Goal: Navigation & Orientation: Find specific page/section

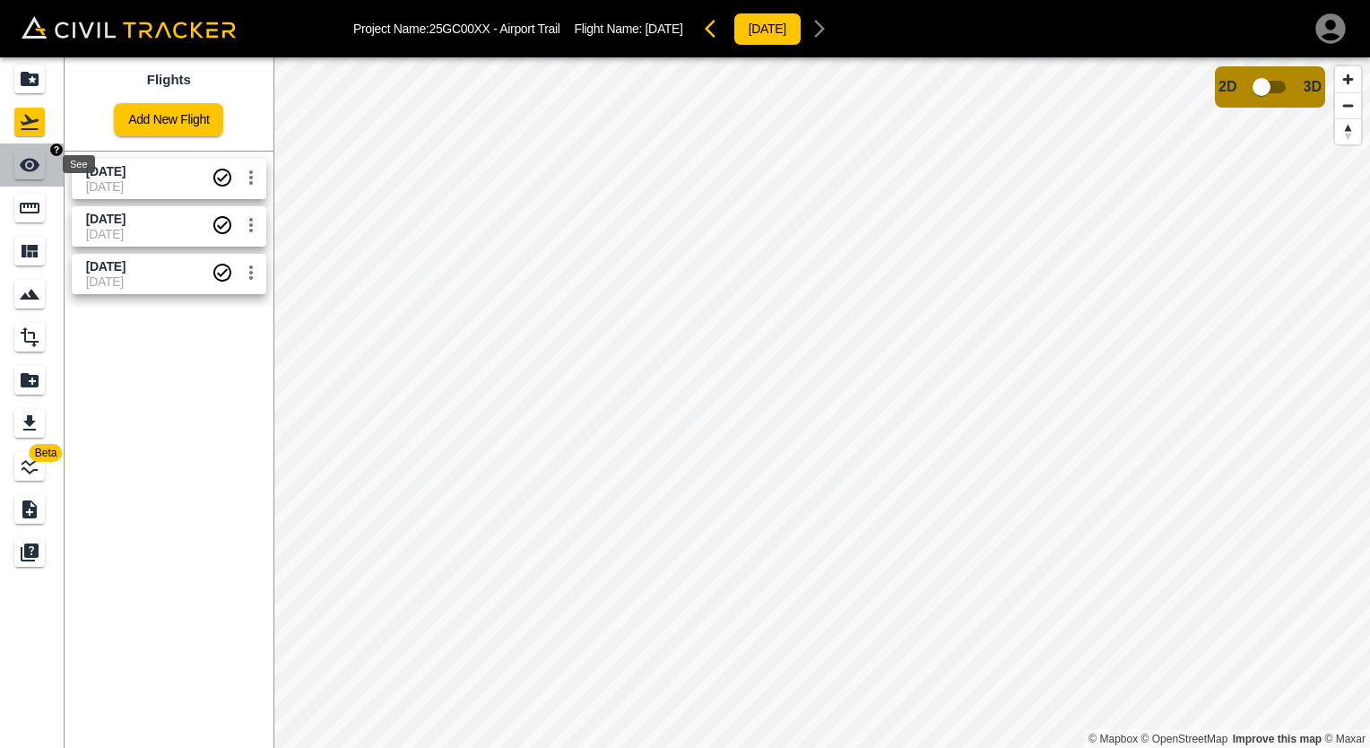
click at [29, 165] on icon "See" at bounding box center [30, 165] width 20 height 13
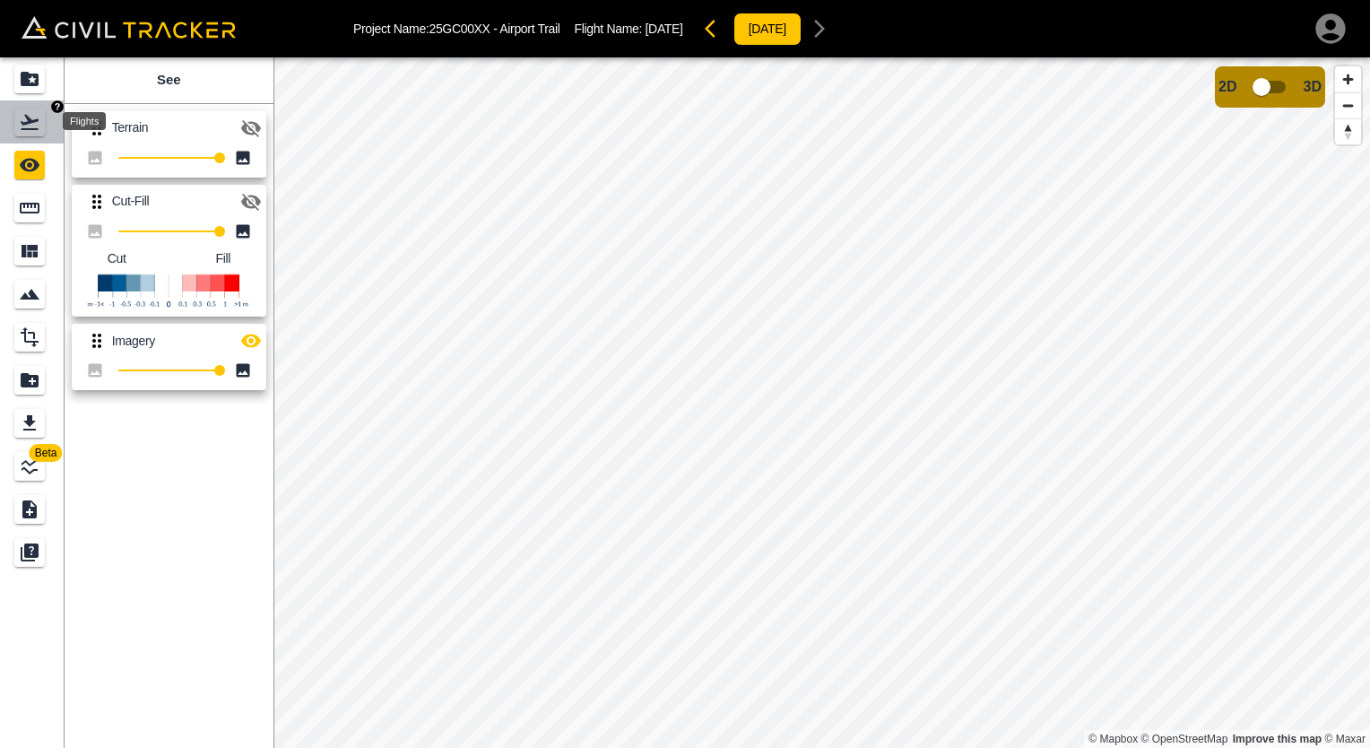
click at [27, 130] on icon "Flights" at bounding box center [30, 122] width 22 height 22
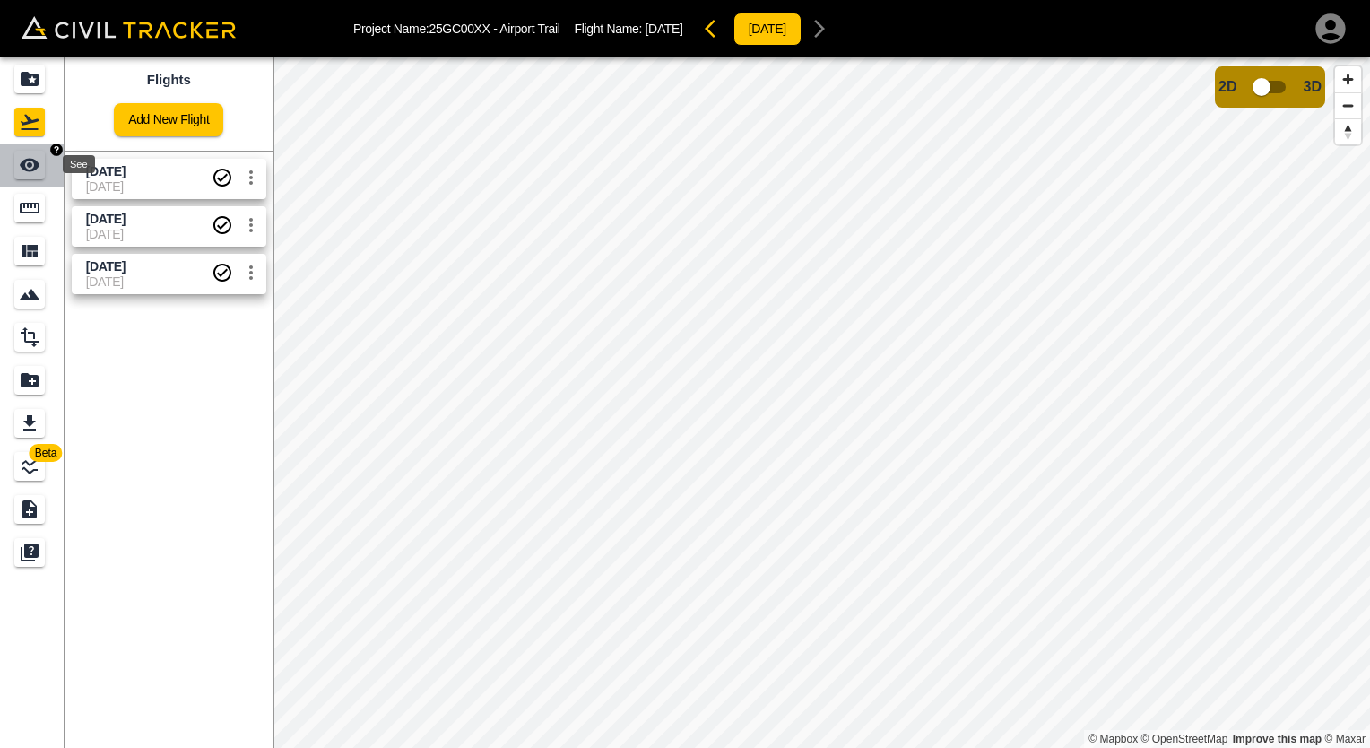
click at [25, 160] on icon "See" at bounding box center [30, 165] width 20 height 13
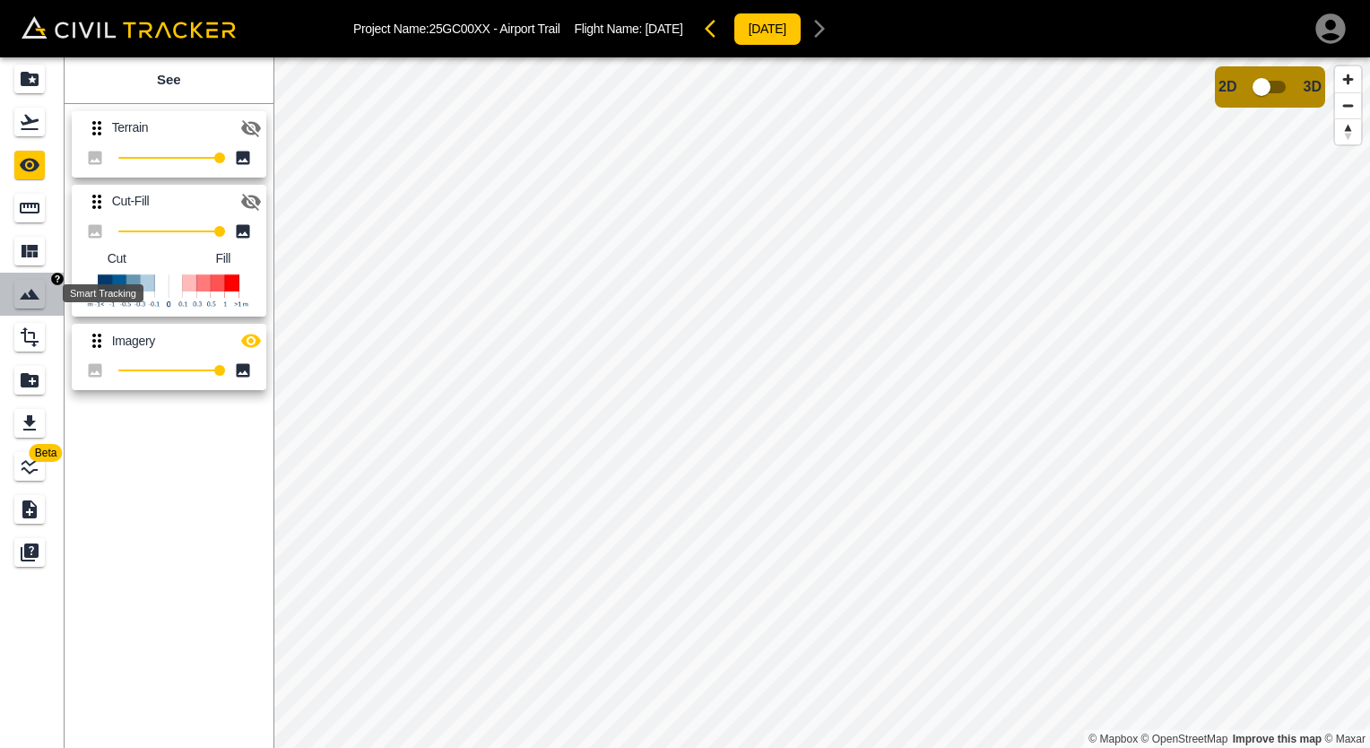
click at [29, 296] on icon "Smart Tracking" at bounding box center [30, 294] width 22 height 22
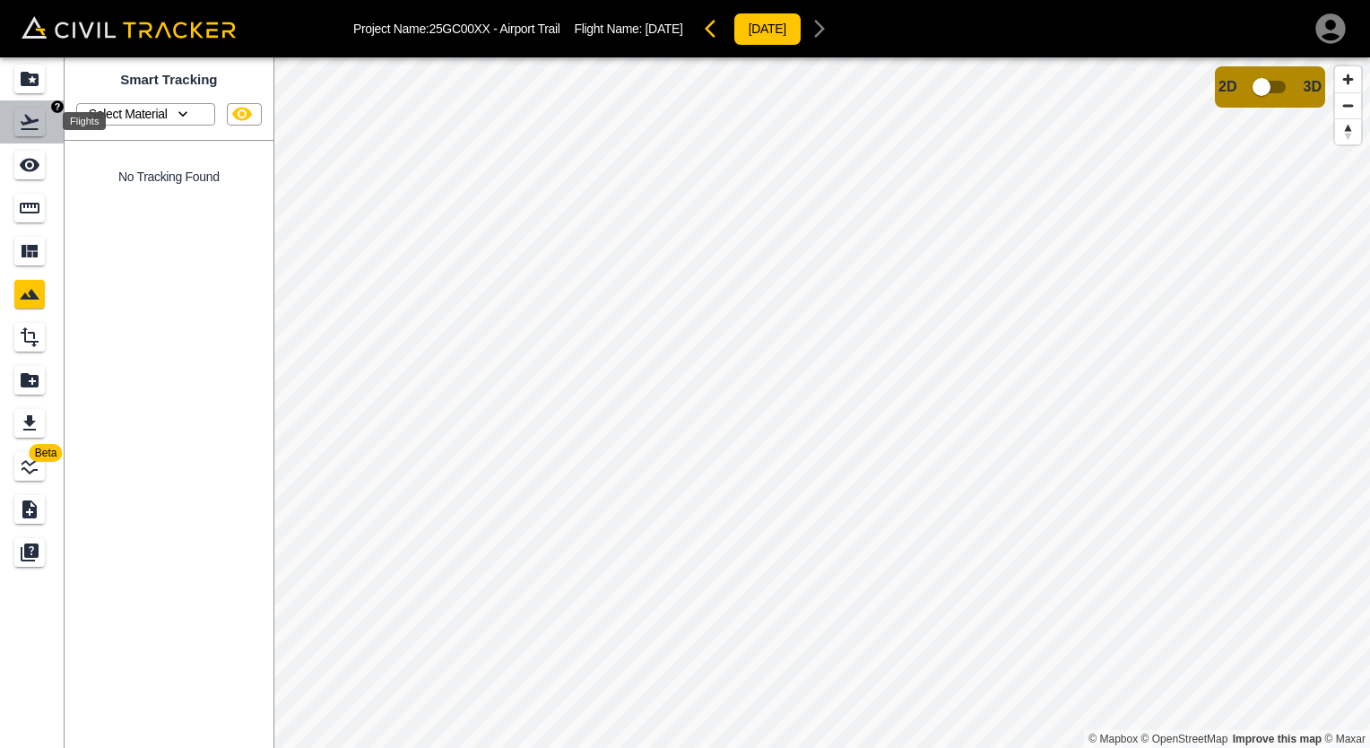
click at [25, 132] on icon "Flights" at bounding box center [30, 122] width 22 height 22
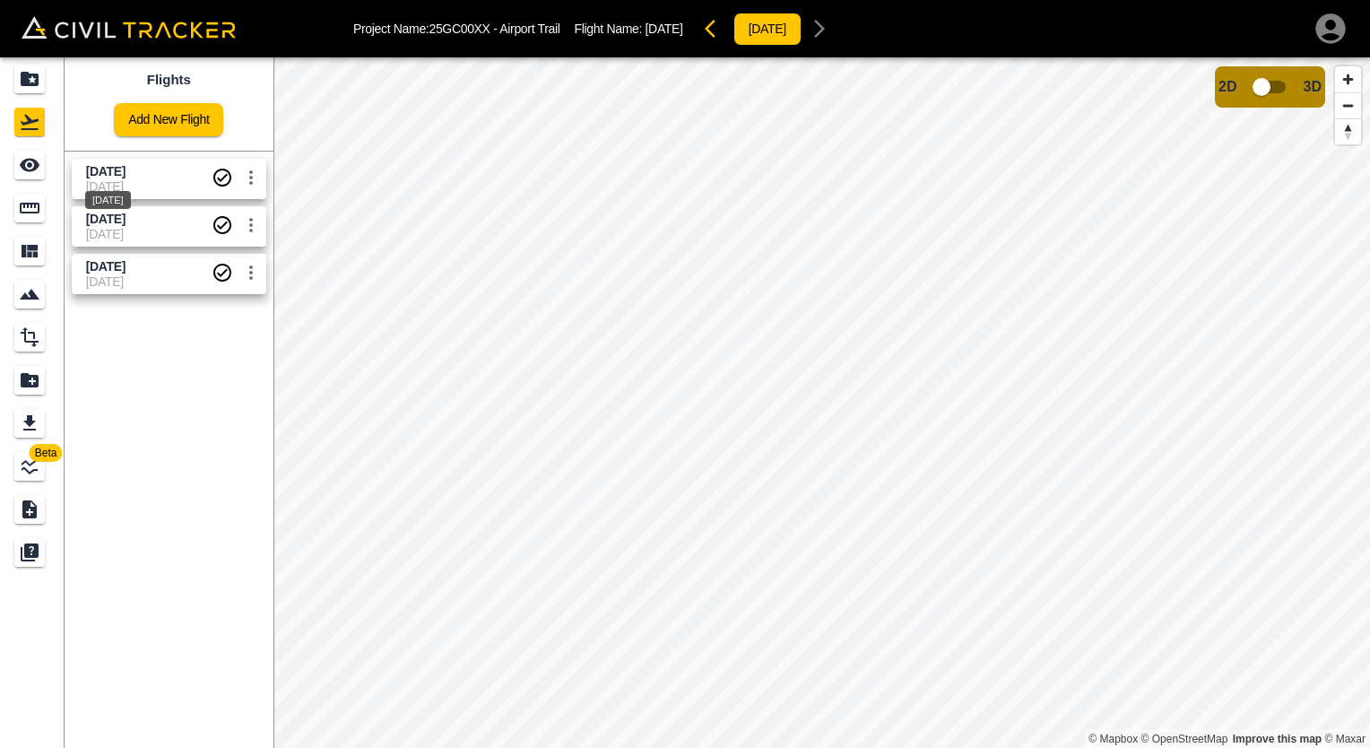
click at [122, 179] on div "[DATE]" at bounding box center [107, 194] width 49 height 32
click at [163, 179] on span "[DATE]" at bounding box center [149, 186] width 126 height 14
click at [837, 30] on div "[DATE]" at bounding box center [767, 29] width 140 height 36
click at [1320, 28] on icon "button" at bounding box center [1330, 28] width 30 height 30
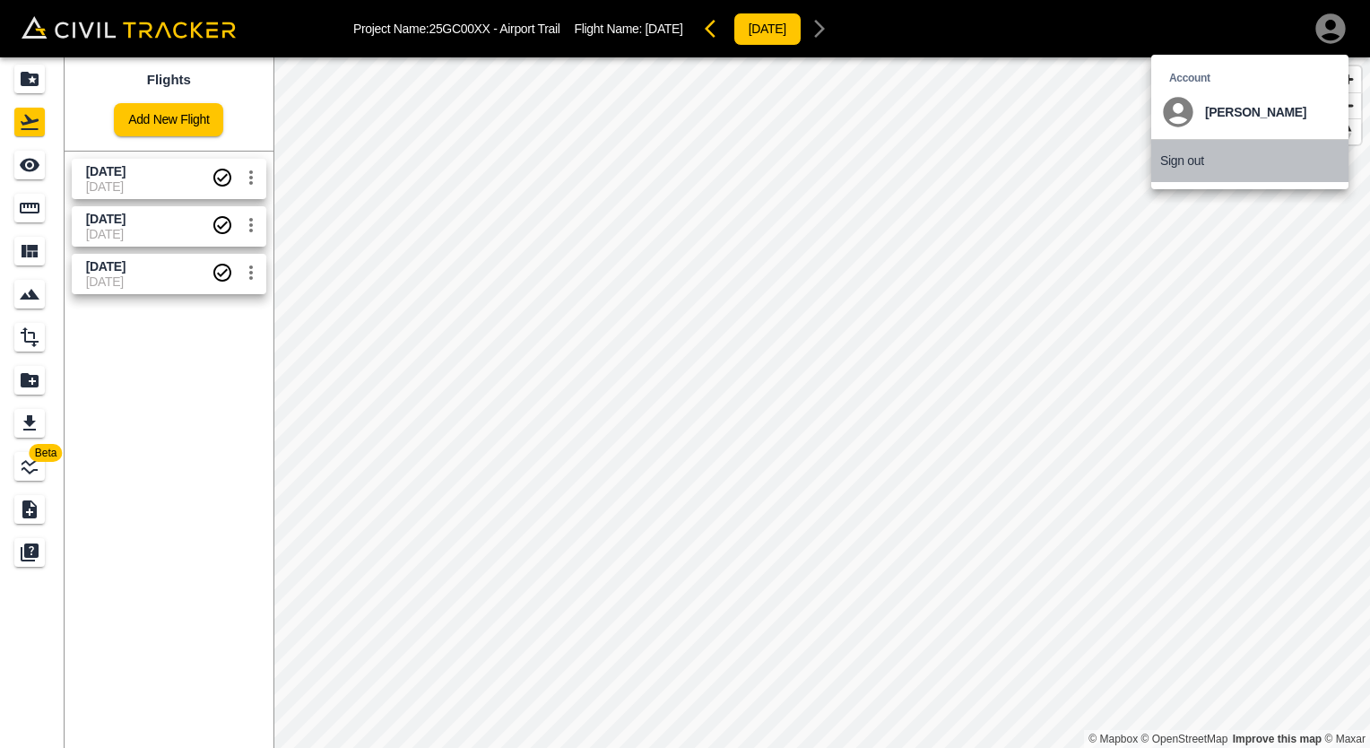
click at [1188, 160] on p "Sign out" at bounding box center [1182, 160] width 44 height 14
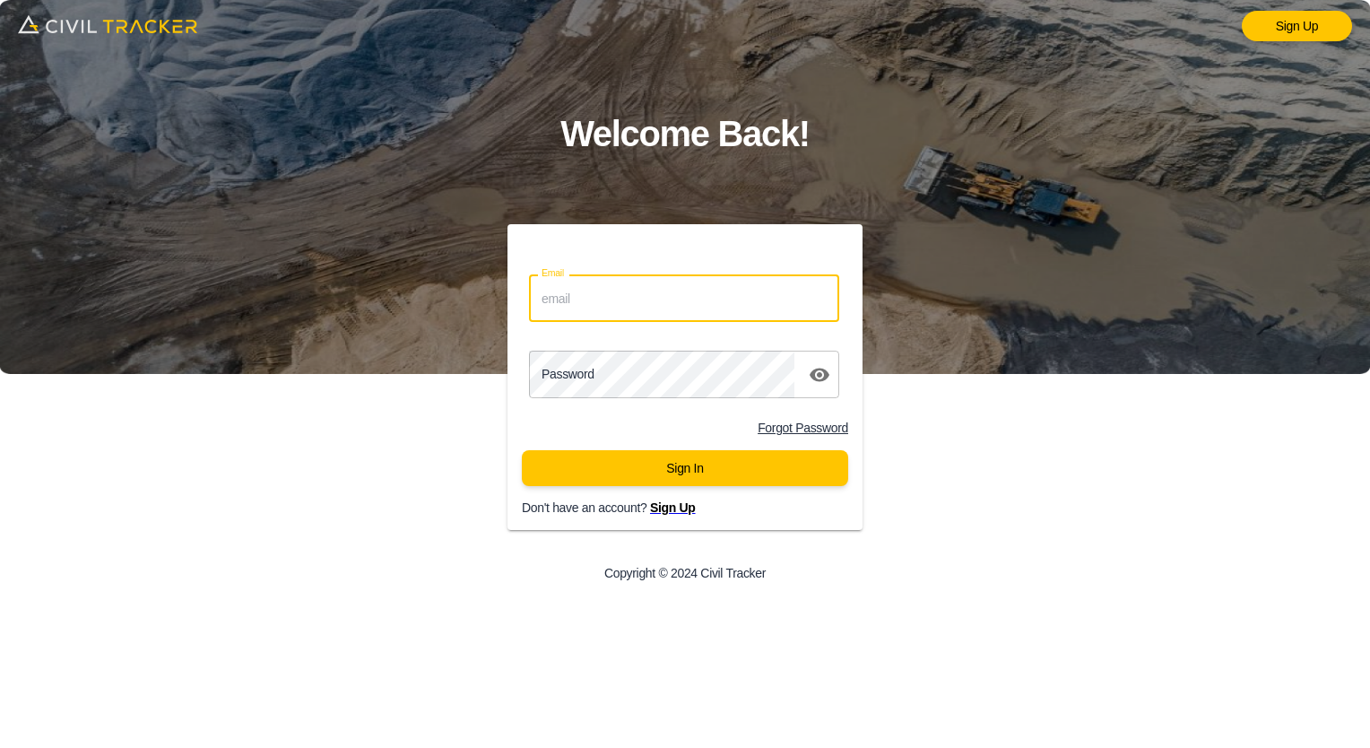
click at [703, 305] on input "Email" at bounding box center [684, 298] width 310 height 48
type input "justin.grenier@graham.ca"
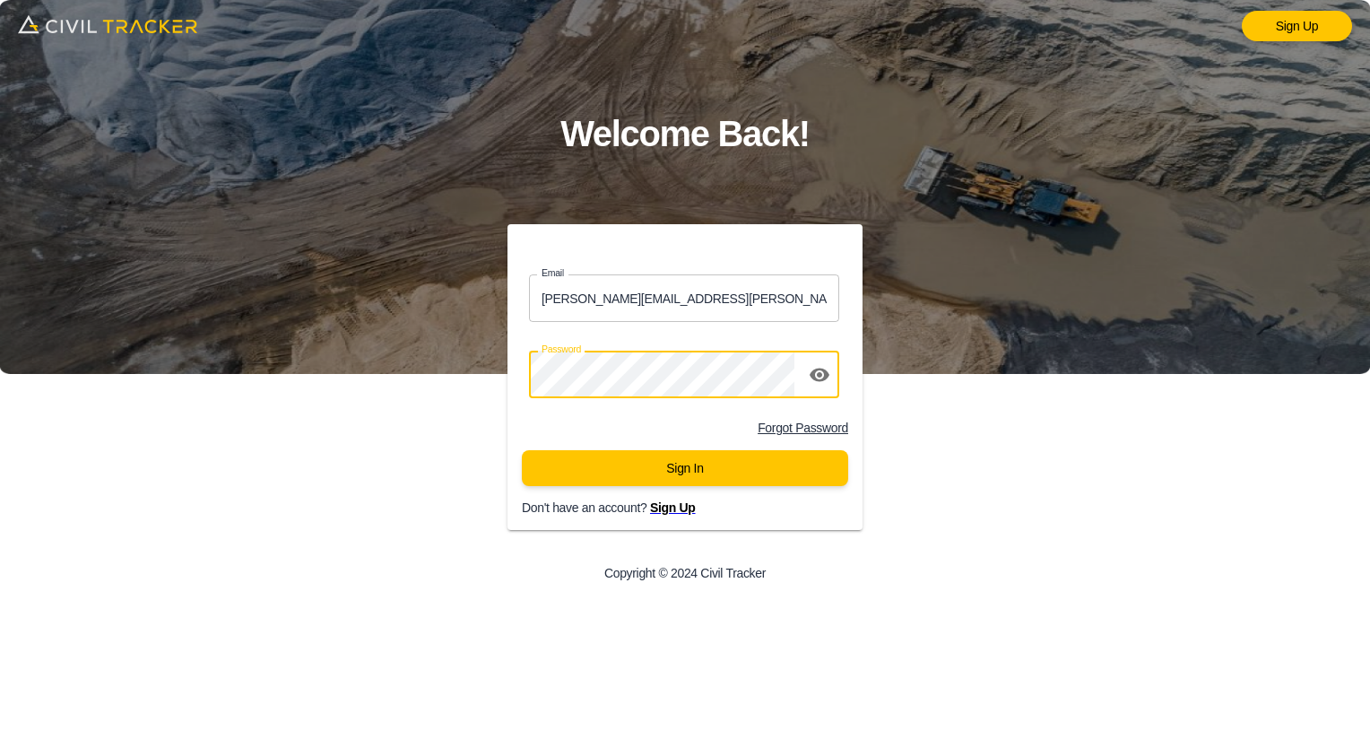
click button "Sign In" at bounding box center [685, 468] width 326 height 36
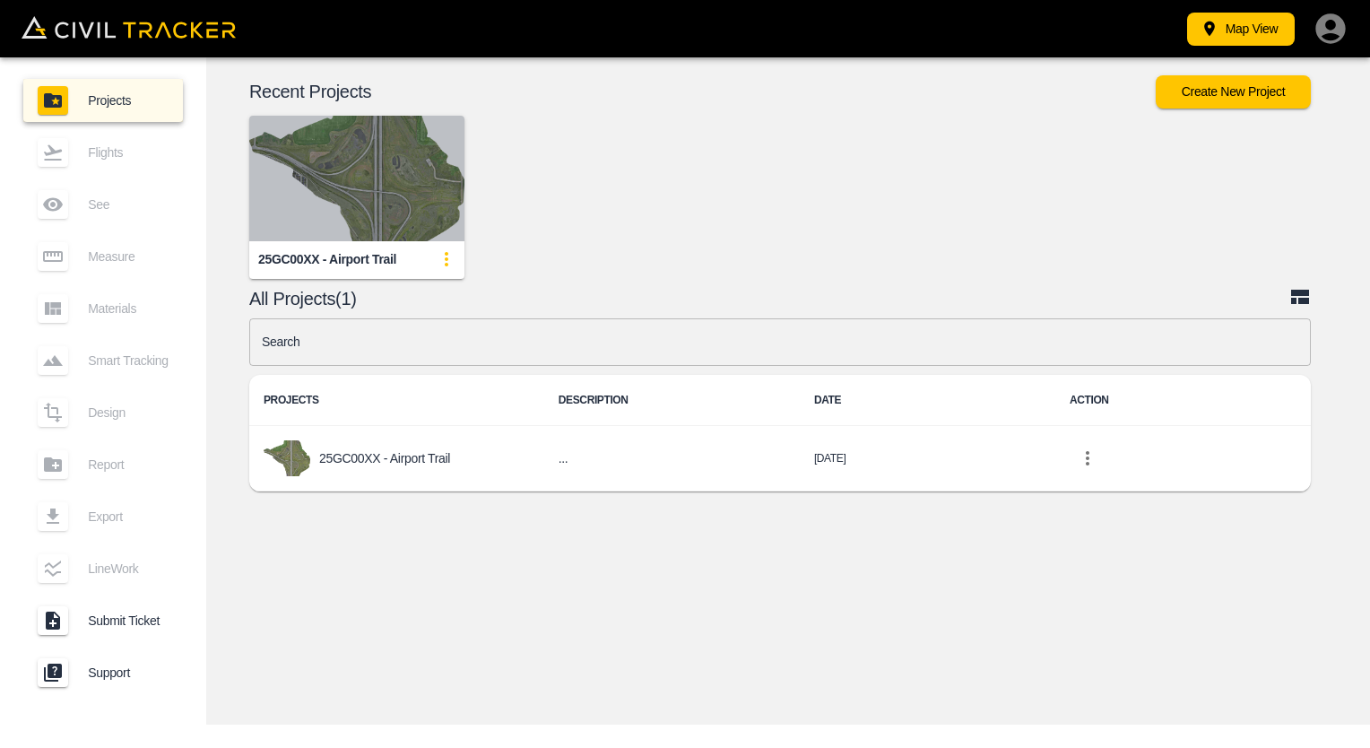
click at [345, 229] on img "button" at bounding box center [356, 179] width 215 height 126
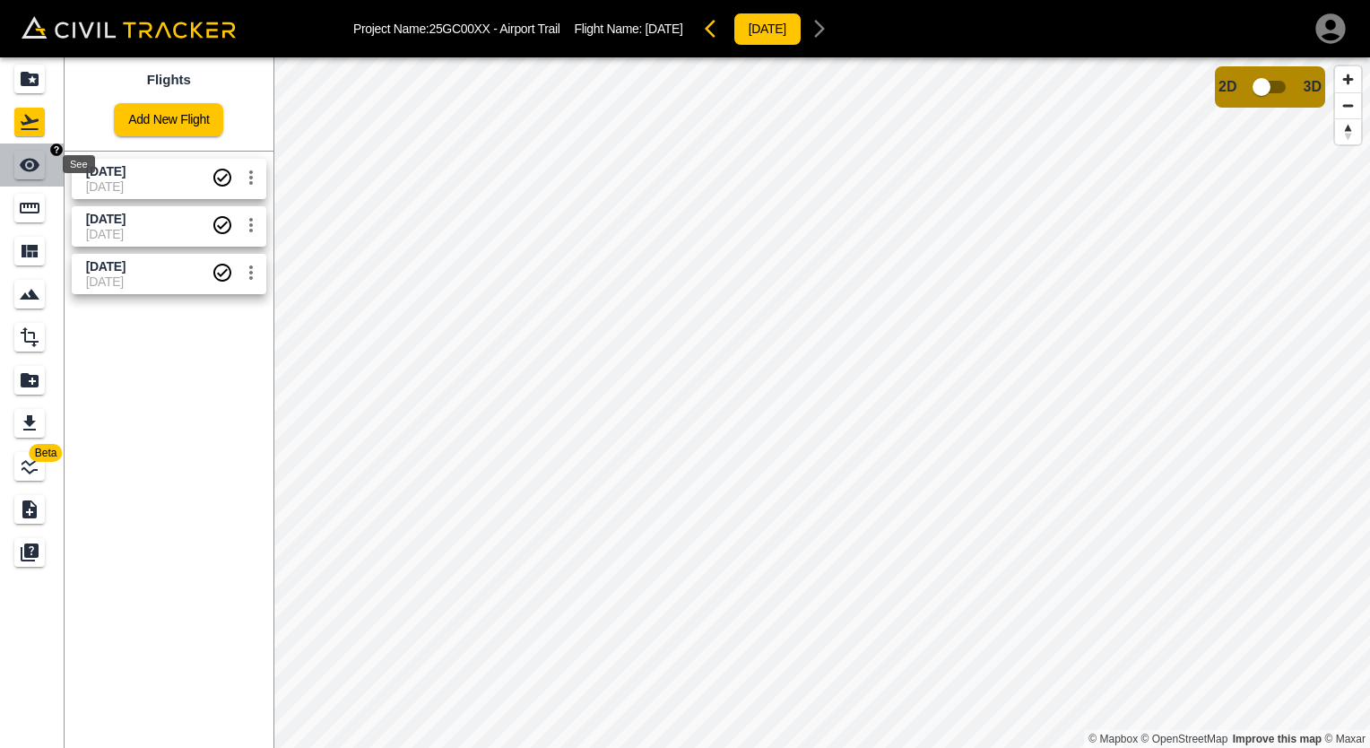
click at [30, 166] on icon "See" at bounding box center [30, 165] width 20 height 13
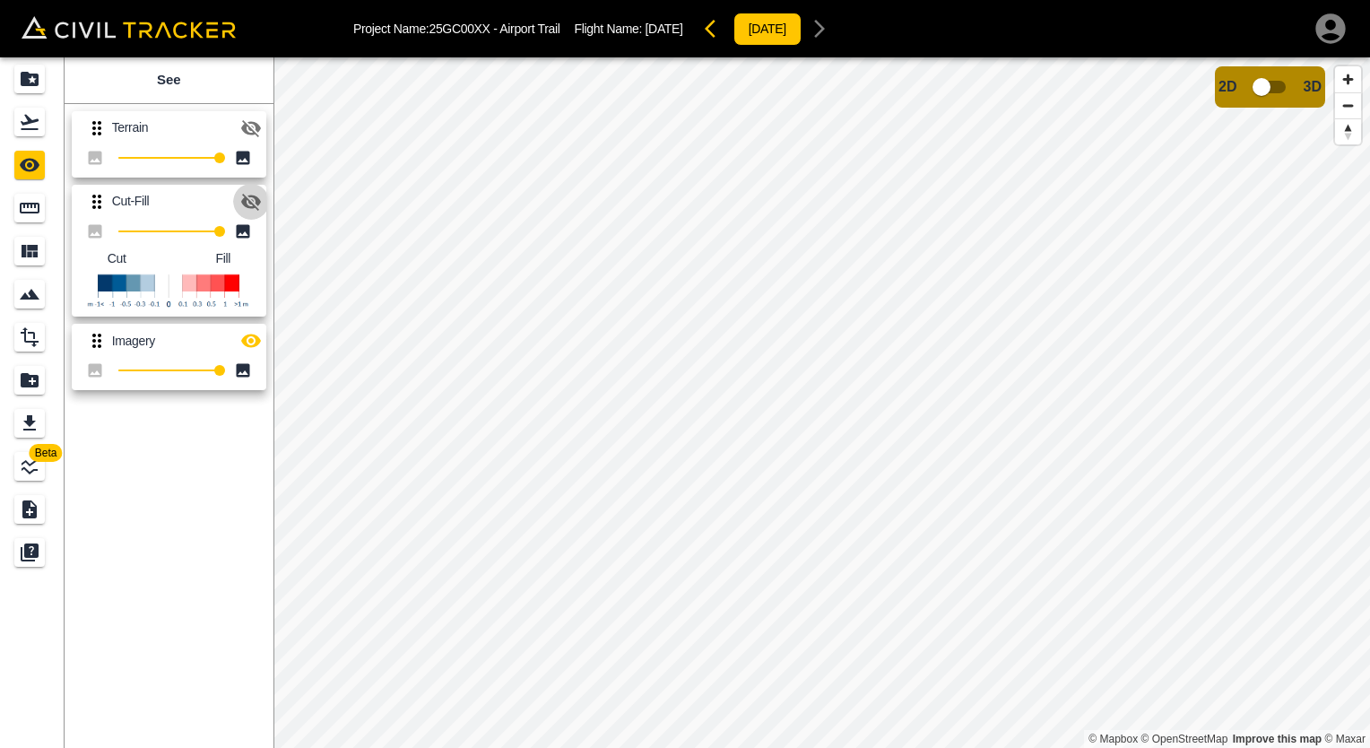
click at [244, 201] on icon "button" at bounding box center [251, 202] width 20 height 17
click at [251, 125] on icon "button" at bounding box center [251, 128] width 20 height 17
type input "100"
drag, startPoint x: 218, startPoint y: 156, endPoint x: 247, endPoint y: 171, distance: 33.3
click at [247, 171] on div "Terrain 100" at bounding box center [169, 144] width 195 height 66
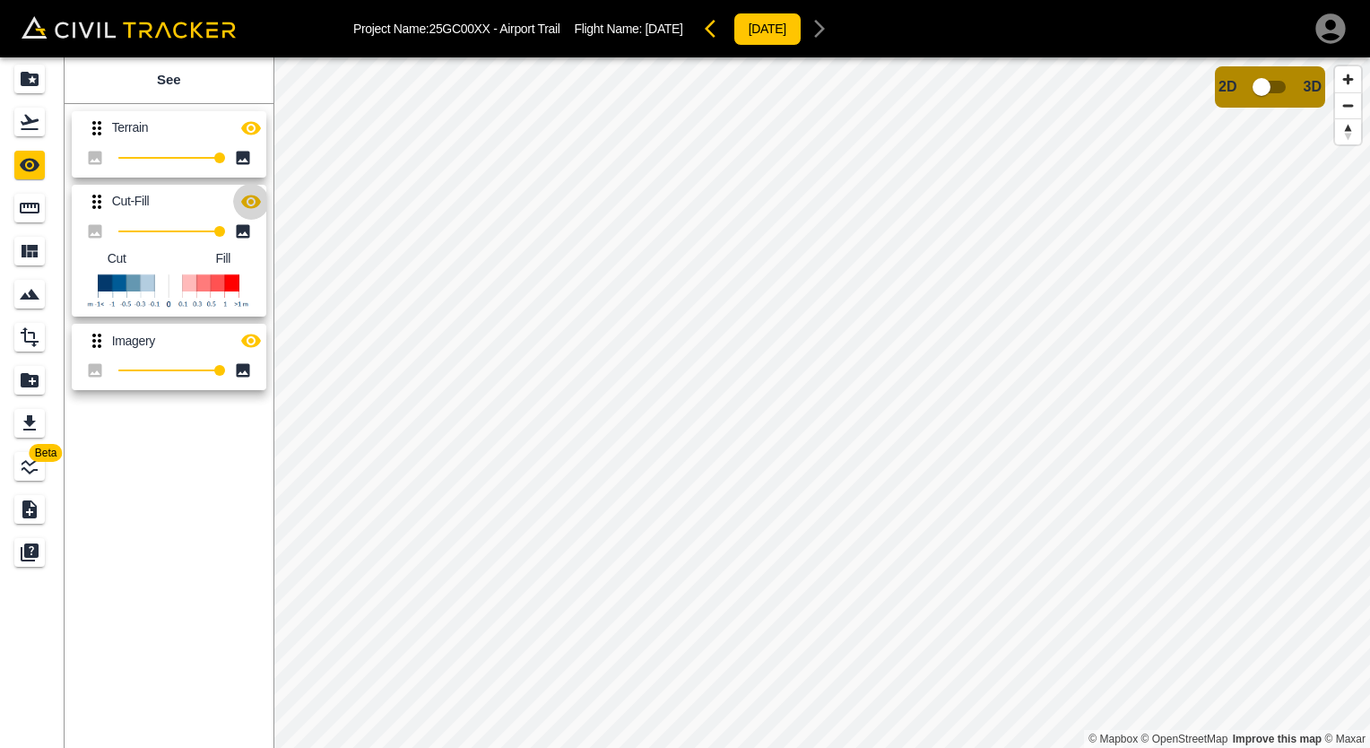
click at [251, 206] on icon "button" at bounding box center [251, 201] width 20 height 13
drag, startPoint x: 218, startPoint y: 375, endPoint x: 169, endPoint y: 372, distance: 49.4
drag, startPoint x: 169, startPoint y: 372, endPoint x: 154, endPoint y: 375, distance: 14.6
click at [154, 375] on span "36" at bounding box center [168, 370] width 101 height 25
type input "100"
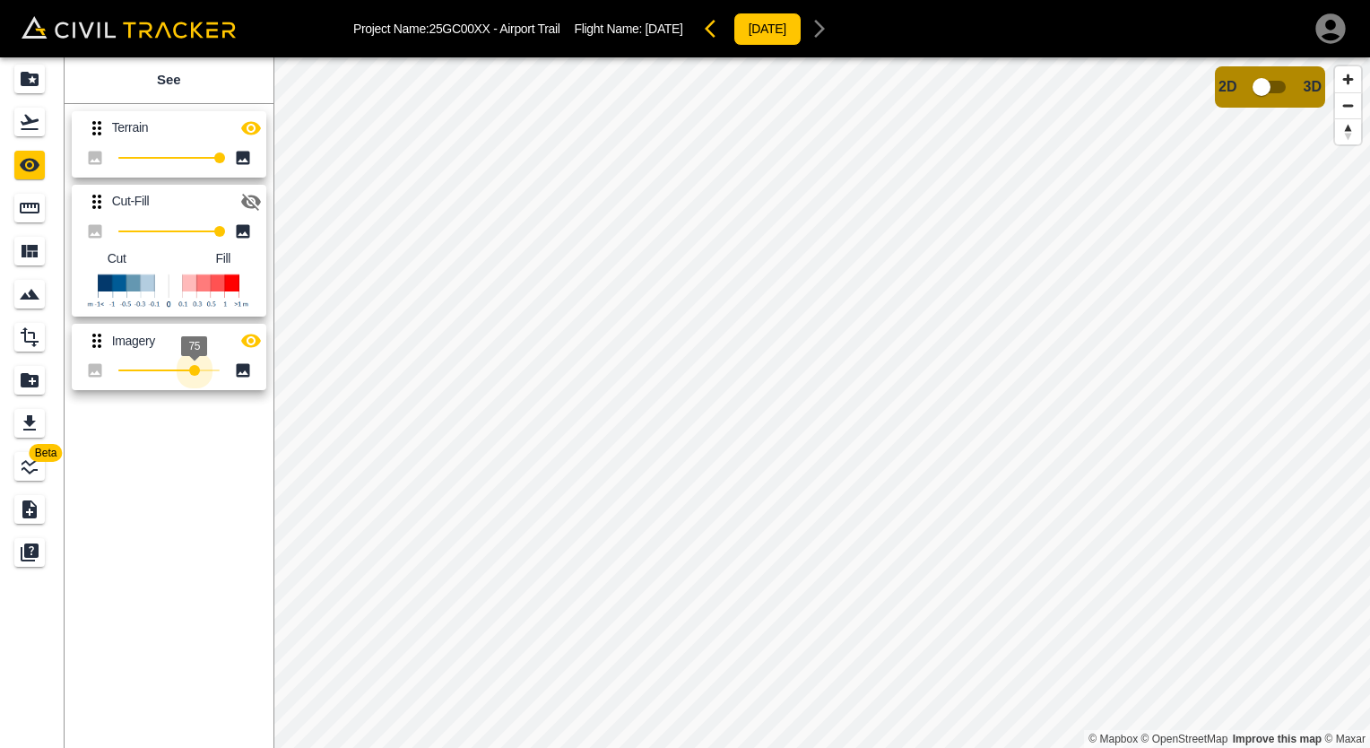
drag, startPoint x: 152, startPoint y: 371, endPoint x: 265, endPoint y: 393, distance: 115.0
click at [265, 393] on div "Terrain 100 Cut-Fill 100 Cut Fill Imagery 75" at bounding box center [165, 247] width 216 height 301
type input "100"
click at [292, 194] on div "Beta See Terrain 100 Cut-Fill 100 Cut Fill Imagery 100 © Mapbox © OpenStreetMap…" at bounding box center [685, 402] width 1370 height 690
click at [247, 131] on icon "button" at bounding box center [251, 127] width 20 height 13
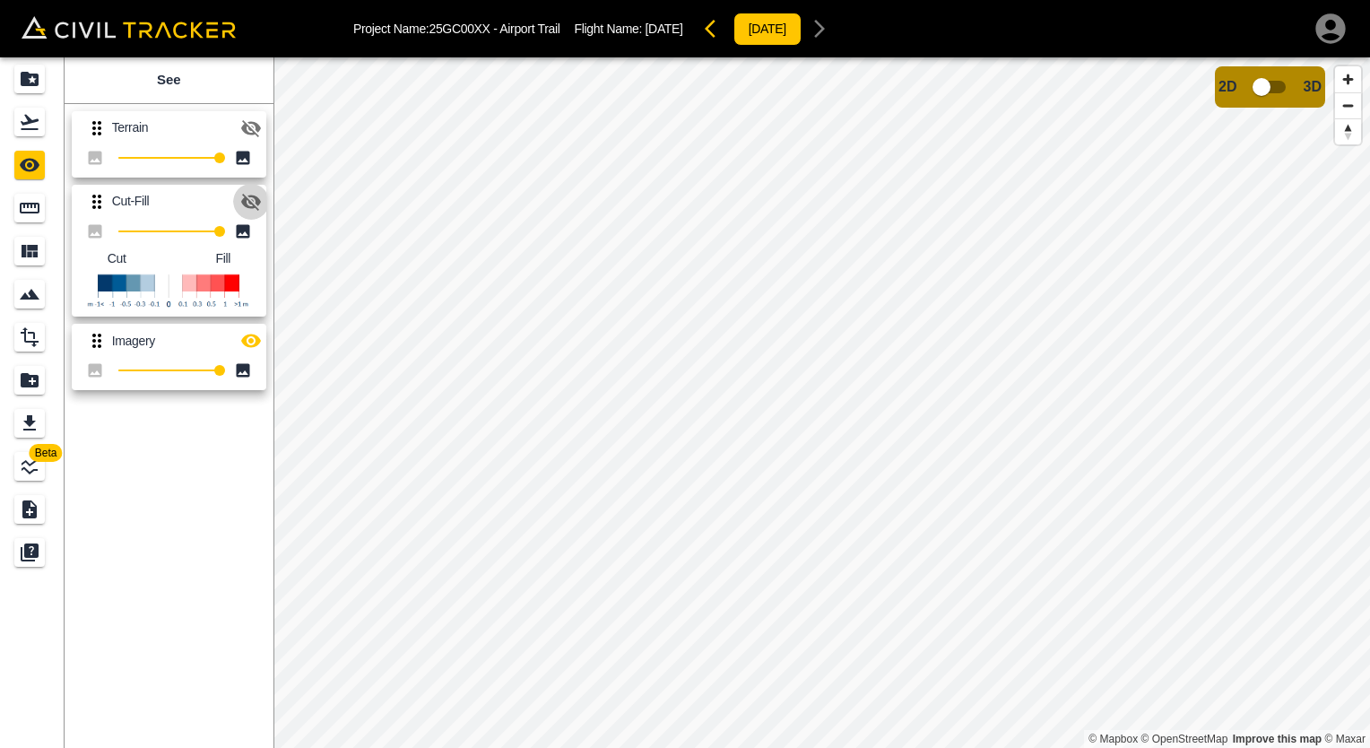
click at [250, 207] on icon "button" at bounding box center [251, 202] width 20 height 17
type input "100"
drag, startPoint x: 215, startPoint y: 235, endPoint x: 237, endPoint y: 241, distance: 22.4
click at [237, 241] on div "100" at bounding box center [169, 231] width 166 height 25
click at [252, 193] on icon "button" at bounding box center [251, 202] width 22 height 22
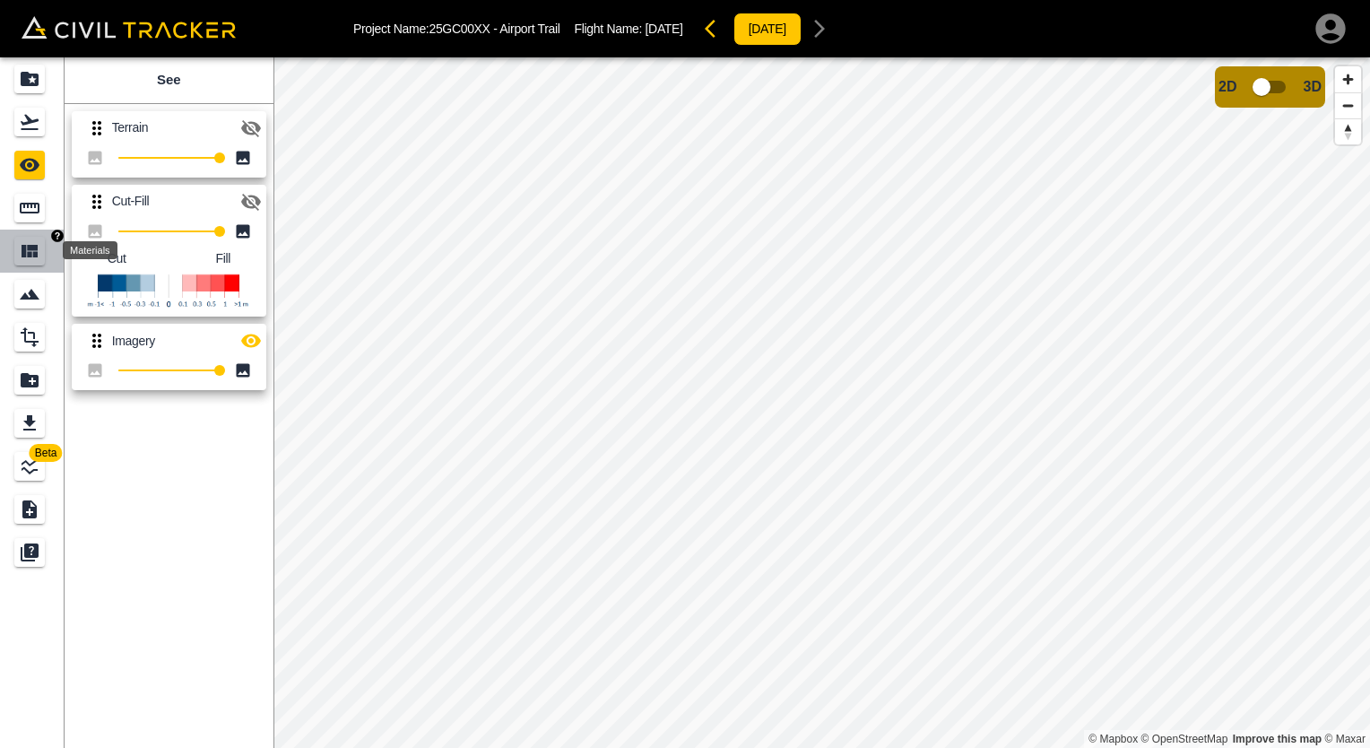
click at [27, 255] on icon "Materials" at bounding box center [30, 251] width 16 height 13
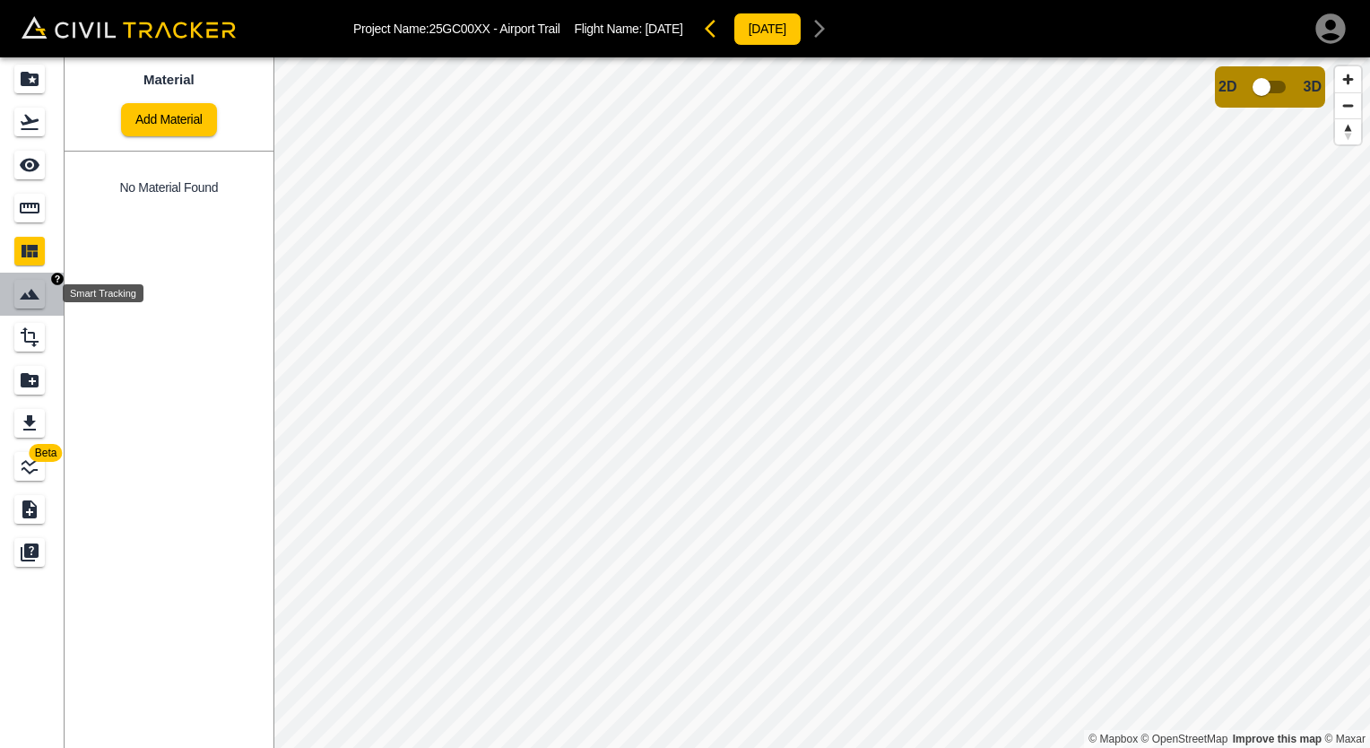
click at [34, 290] on icon "Smart Tracking" at bounding box center [30, 294] width 22 height 22
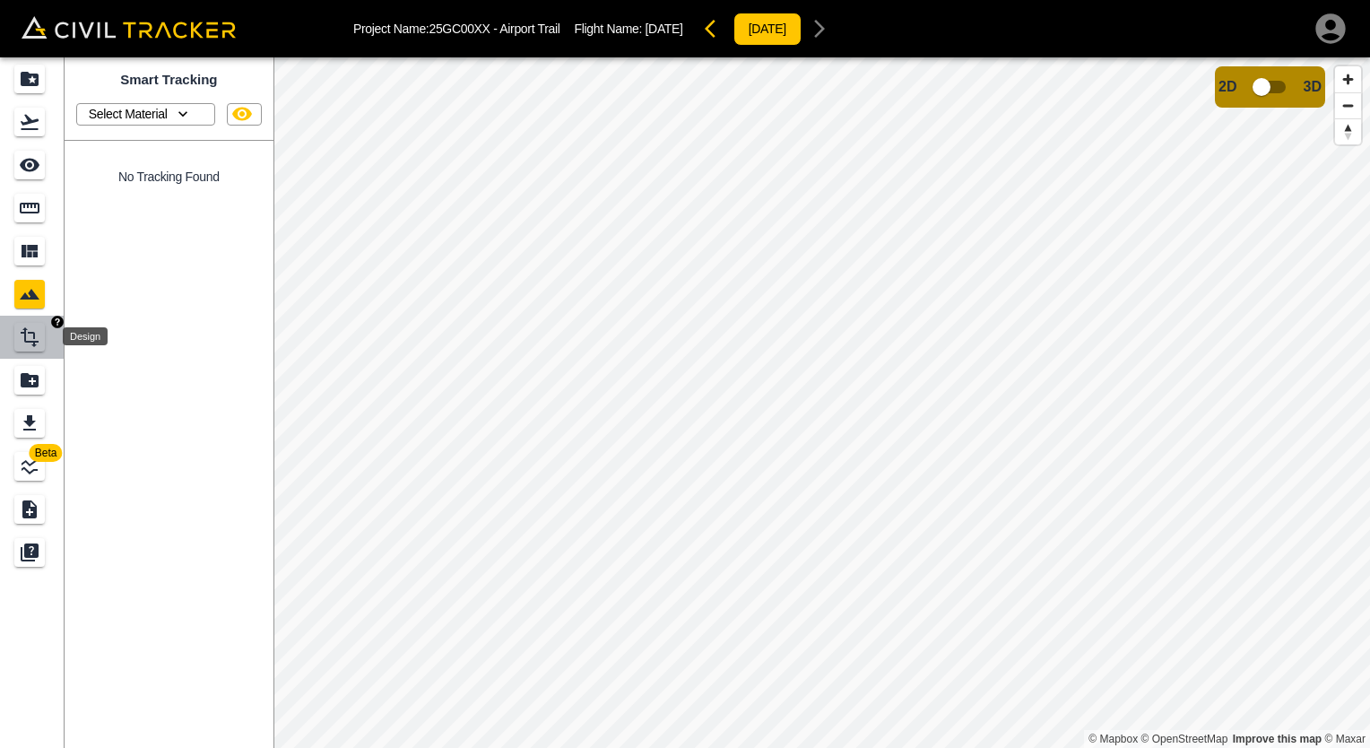
click at [29, 336] on icon "Design" at bounding box center [30, 337] width 22 height 22
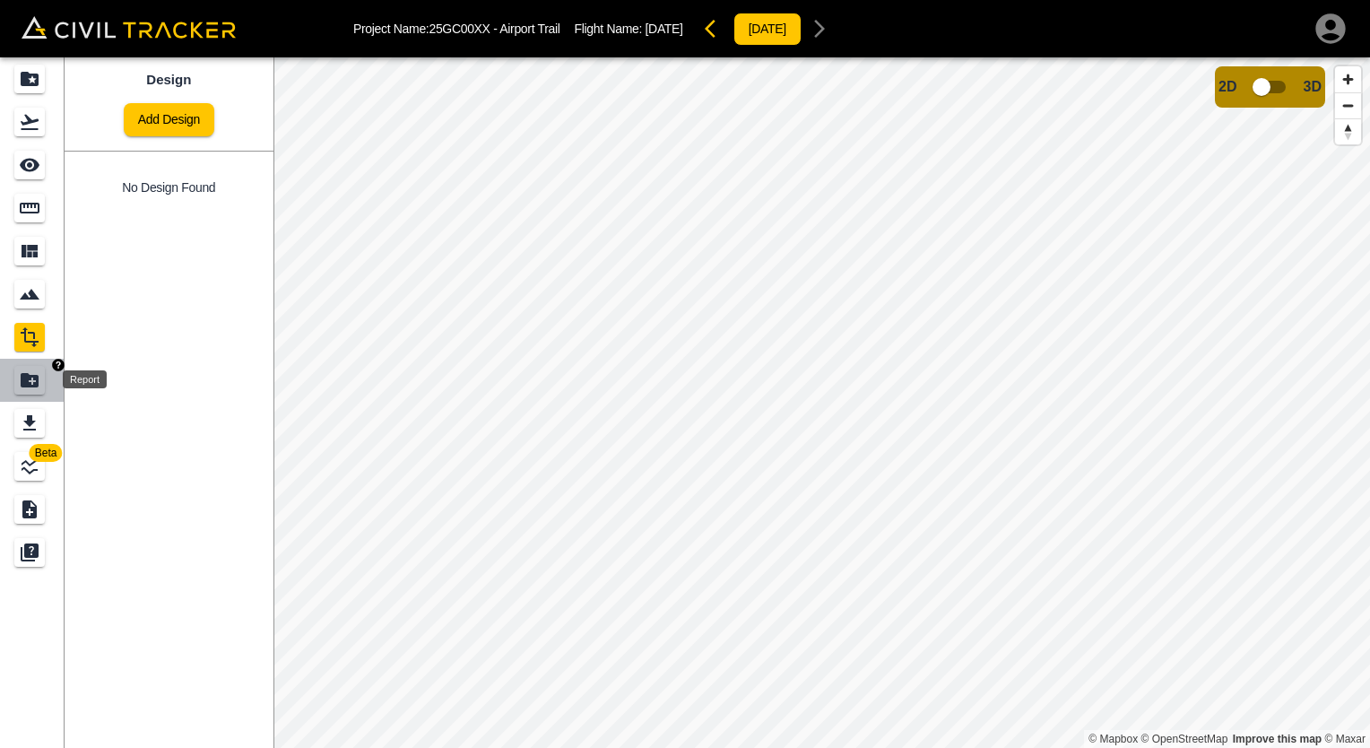
click at [26, 383] on icon "Report" at bounding box center [30, 380] width 18 height 14
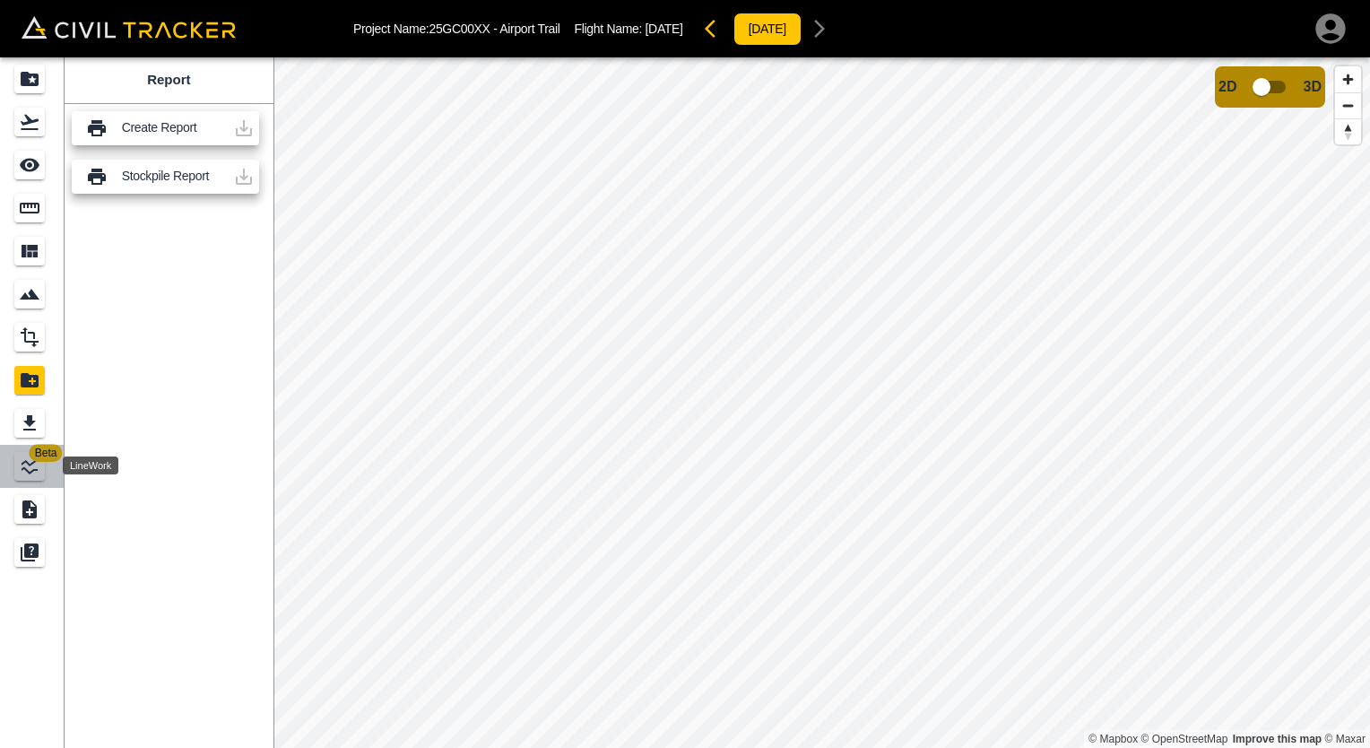
click at [29, 468] on icon "LineWork" at bounding box center [30, 466] width 22 height 22
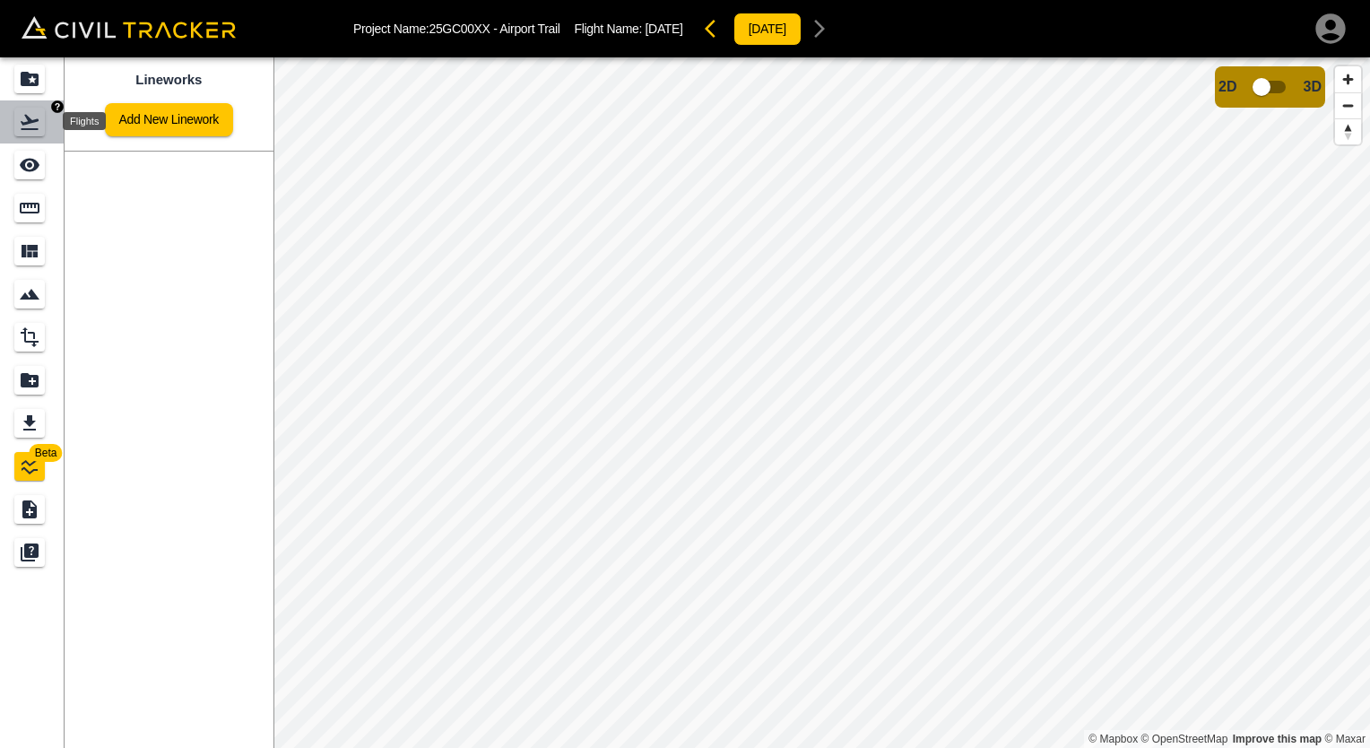
click at [17, 131] on div "Flights" at bounding box center [29, 122] width 30 height 29
